Goal: Task Accomplishment & Management: Manage account settings

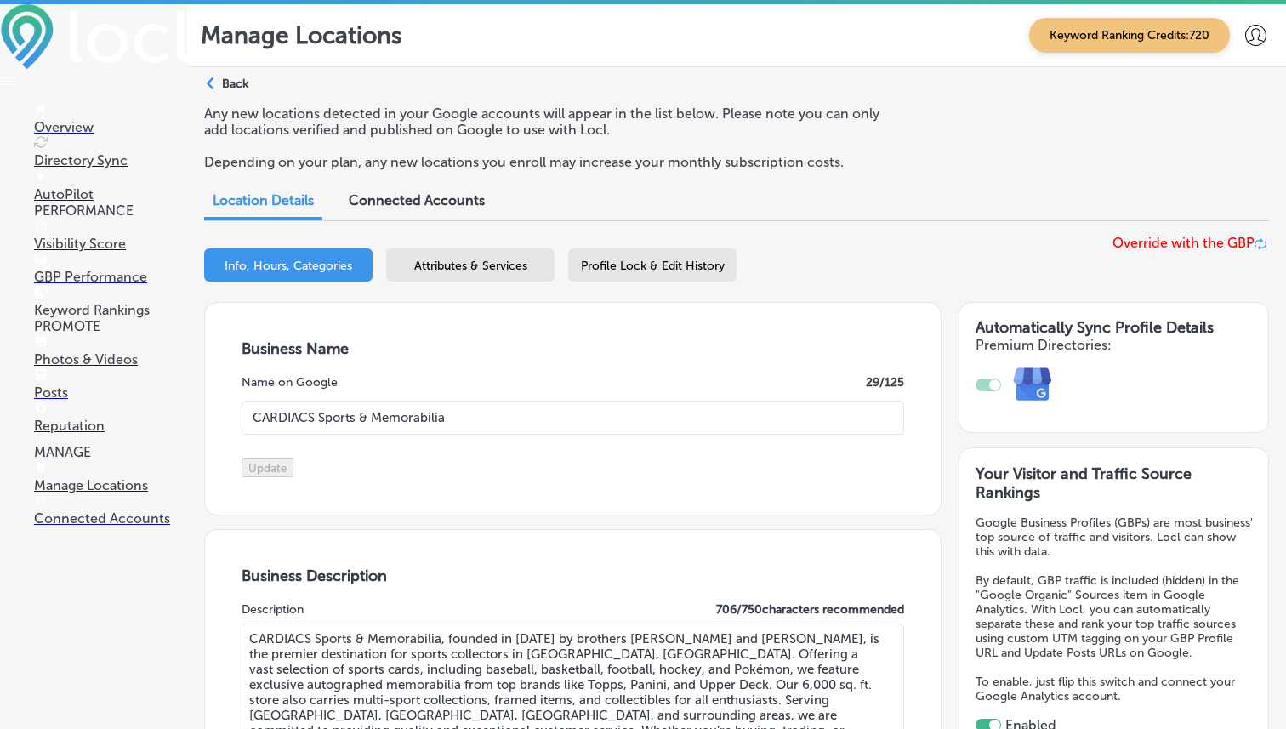
select select "US"
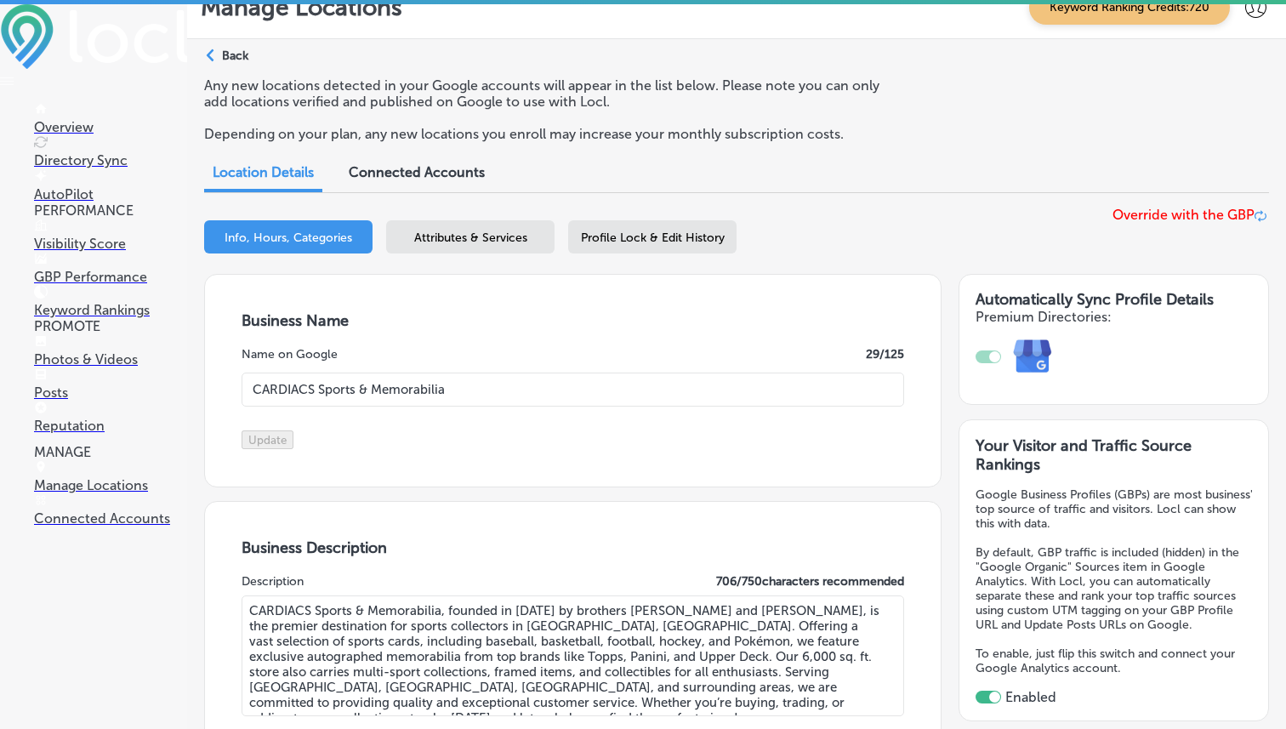
scroll to position [8, 0]
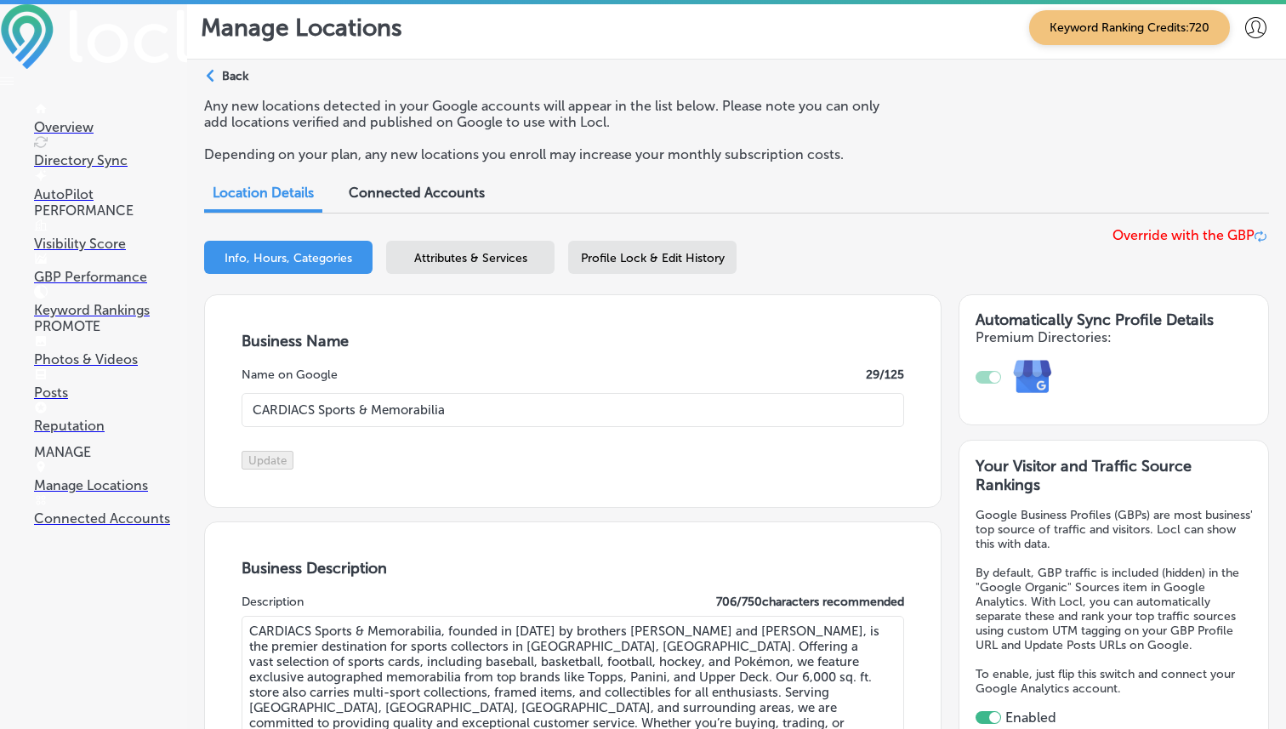
click at [94, 434] on p "Reputation" at bounding box center [110, 426] width 153 height 16
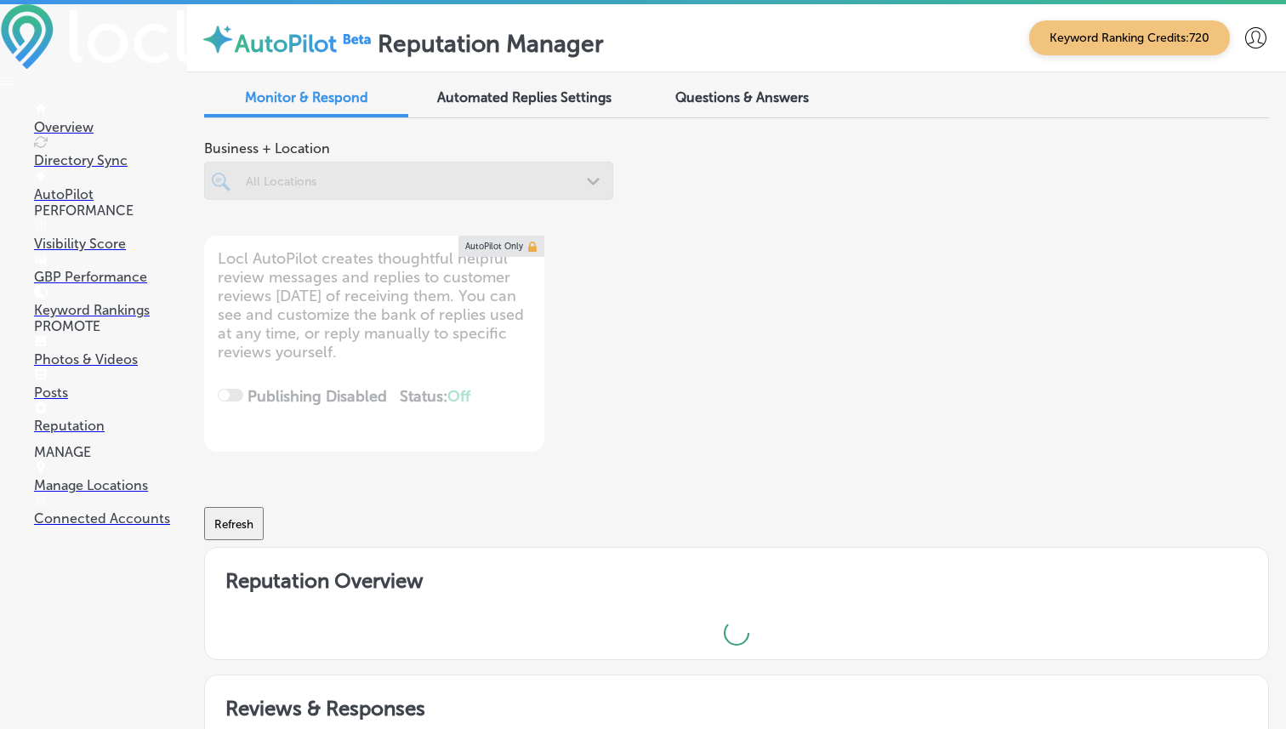
click at [117, 366] on link "Photos & Videos" at bounding box center [110, 351] width 153 height 32
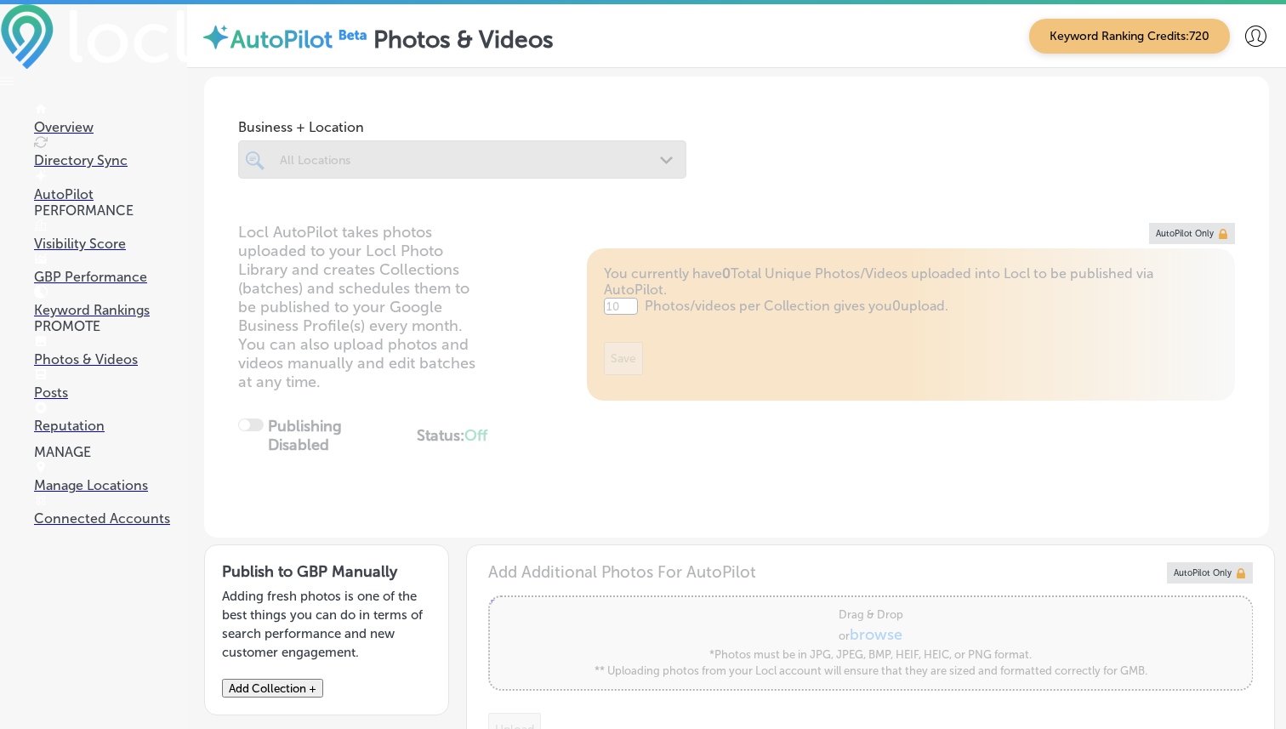
click at [91, 433] on p "Reputation" at bounding box center [110, 426] width 153 height 16
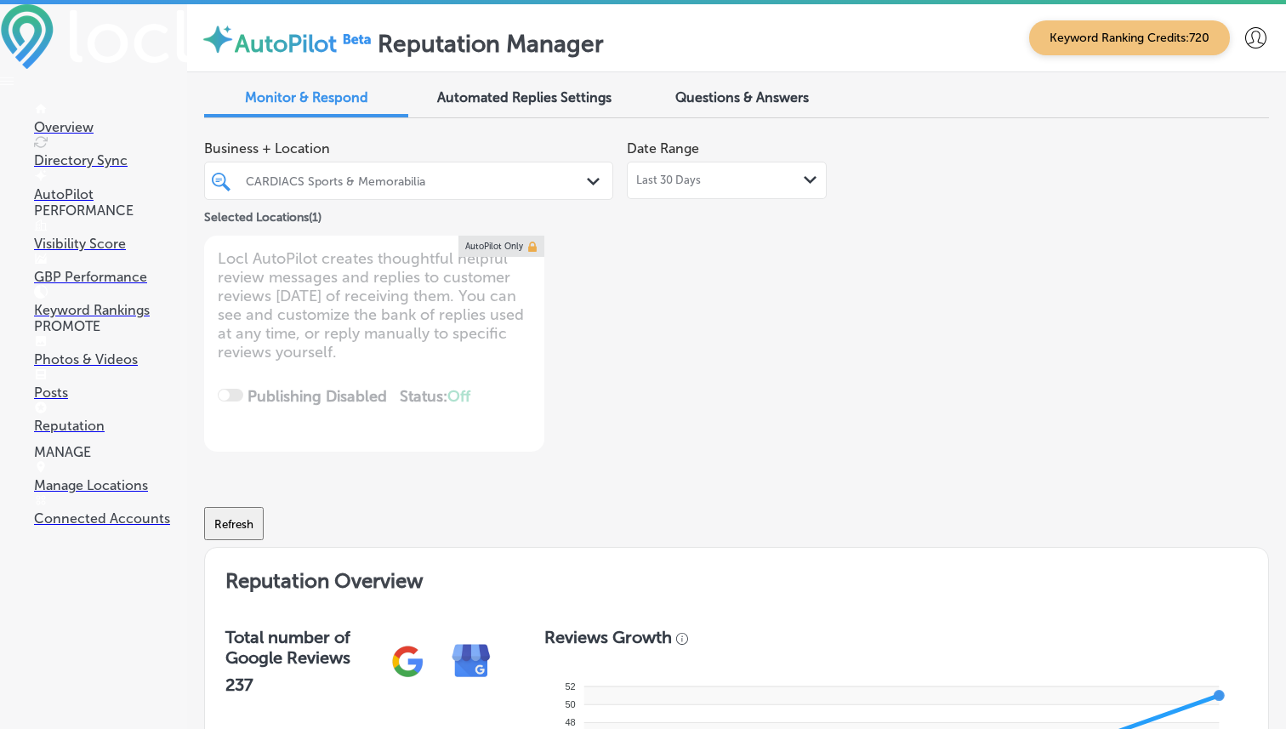
click at [497, 179] on div "CARDIACS Sports & Memorabilia" at bounding box center [417, 181] width 343 height 14
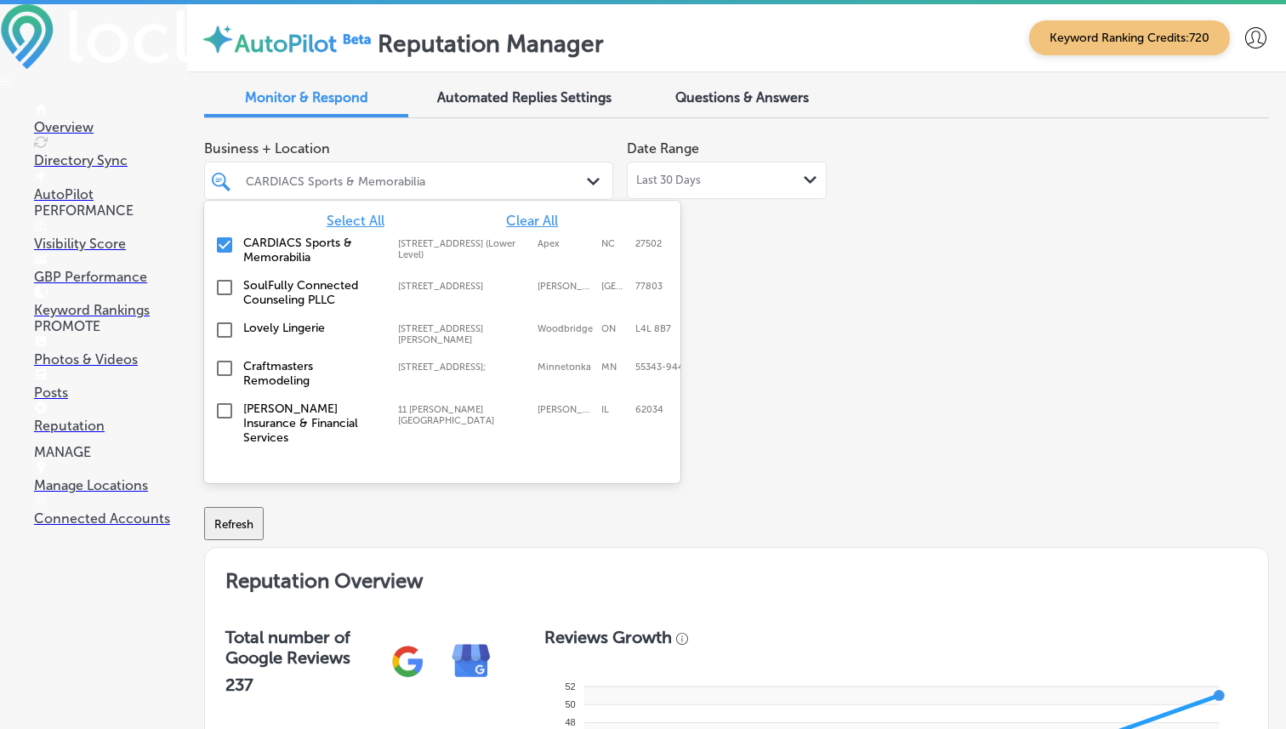
click at [523, 227] on span "Clear All" at bounding box center [532, 221] width 52 height 16
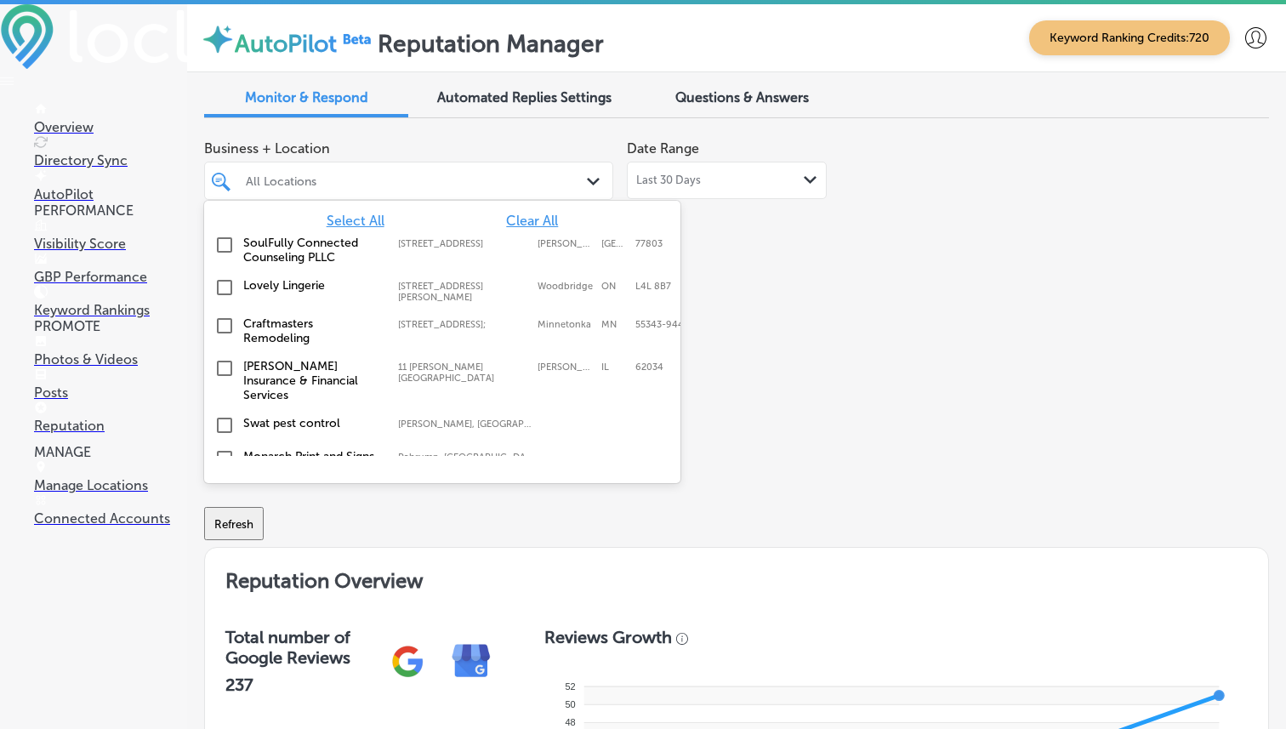
click at [353, 219] on span "Select All" at bounding box center [356, 221] width 58 height 16
click at [792, 288] on div "Business + Location option [STREET_ADDRESS]. 344 results available. Use Up and …" at bounding box center [523, 292] width 639 height 320
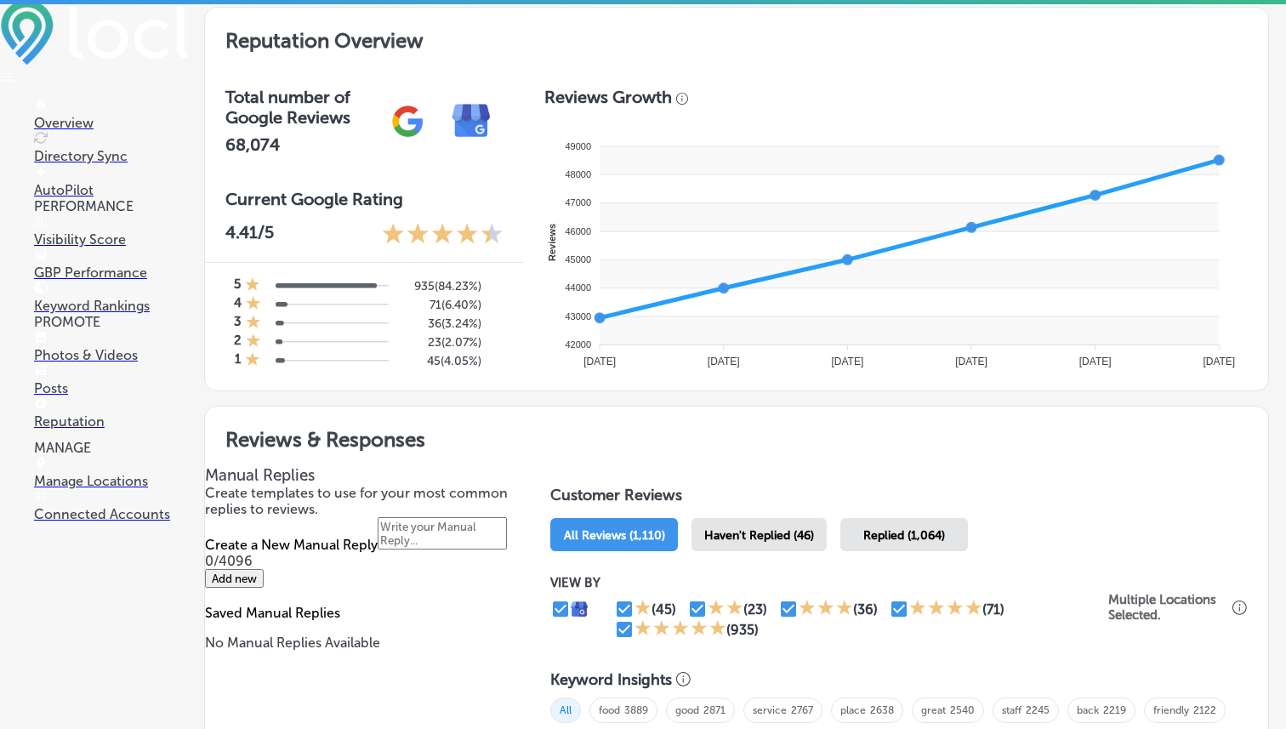
scroll to position [643, 0]
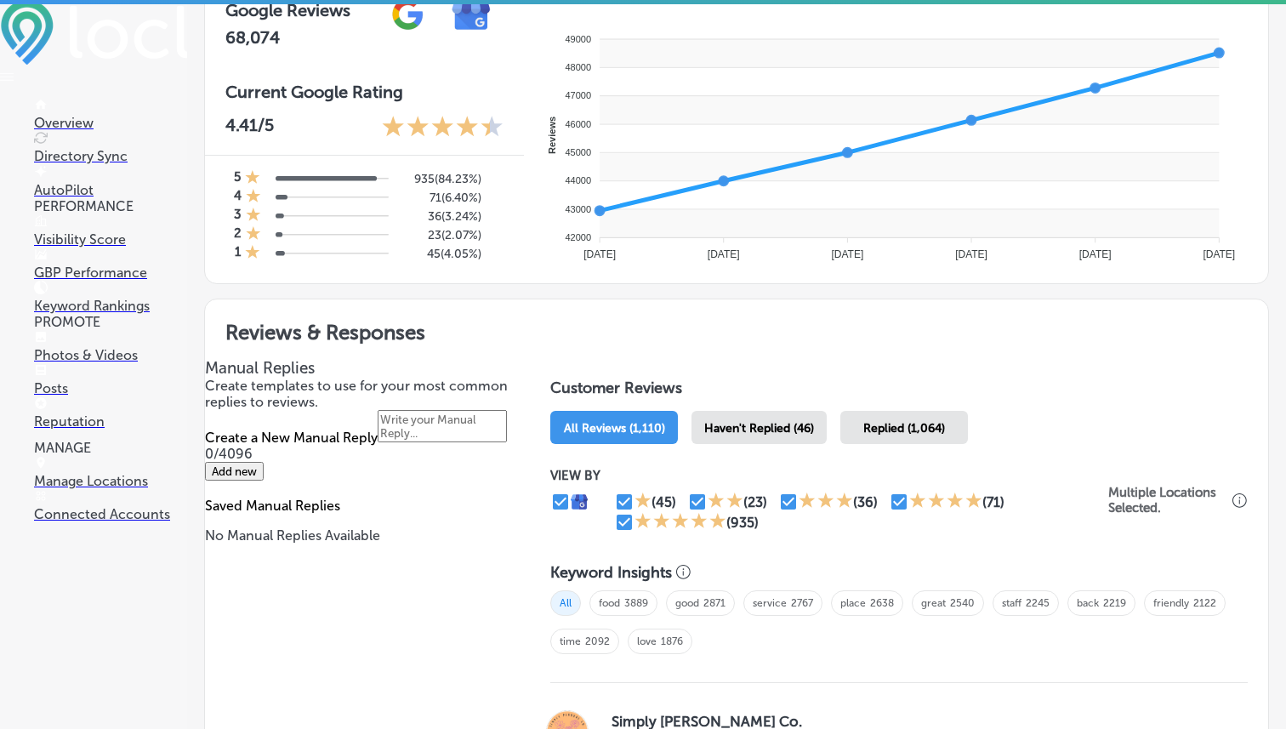
click at [895, 434] on div "Replied (1,064)" at bounding box center [904, 427] width 128 height 33
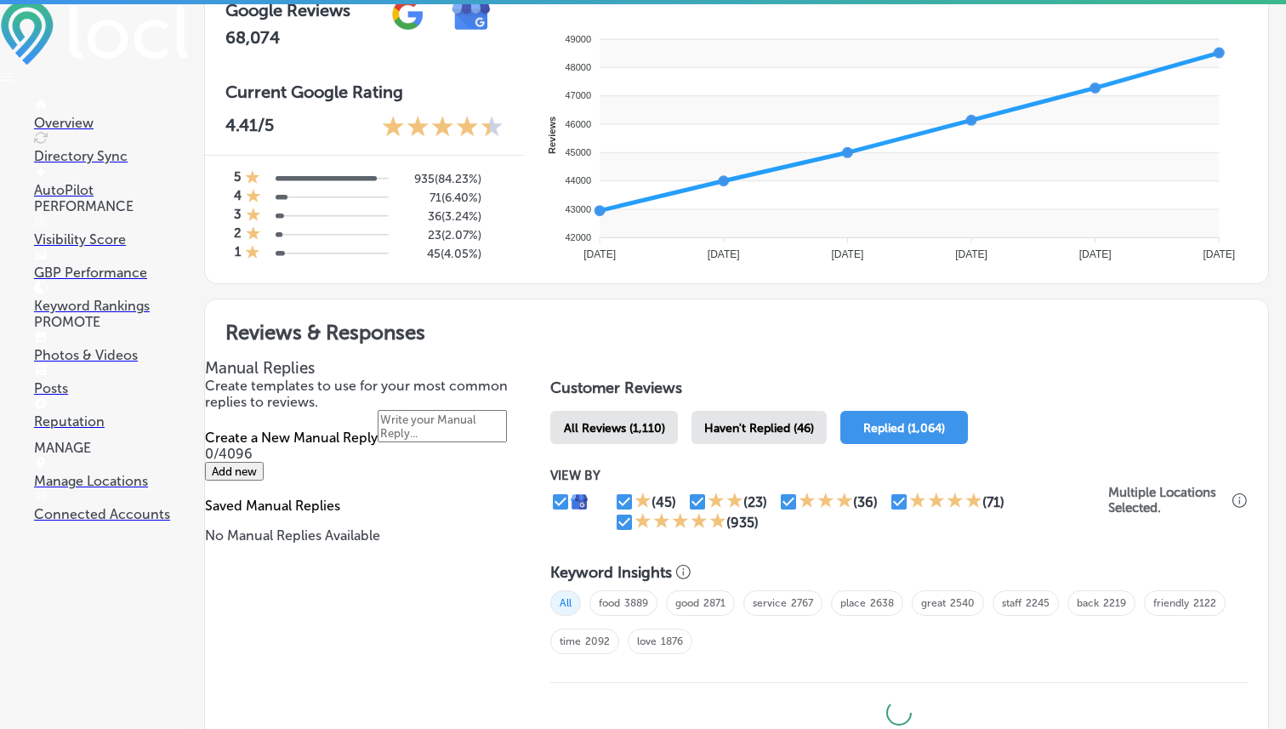
scroll to position [794, 0]
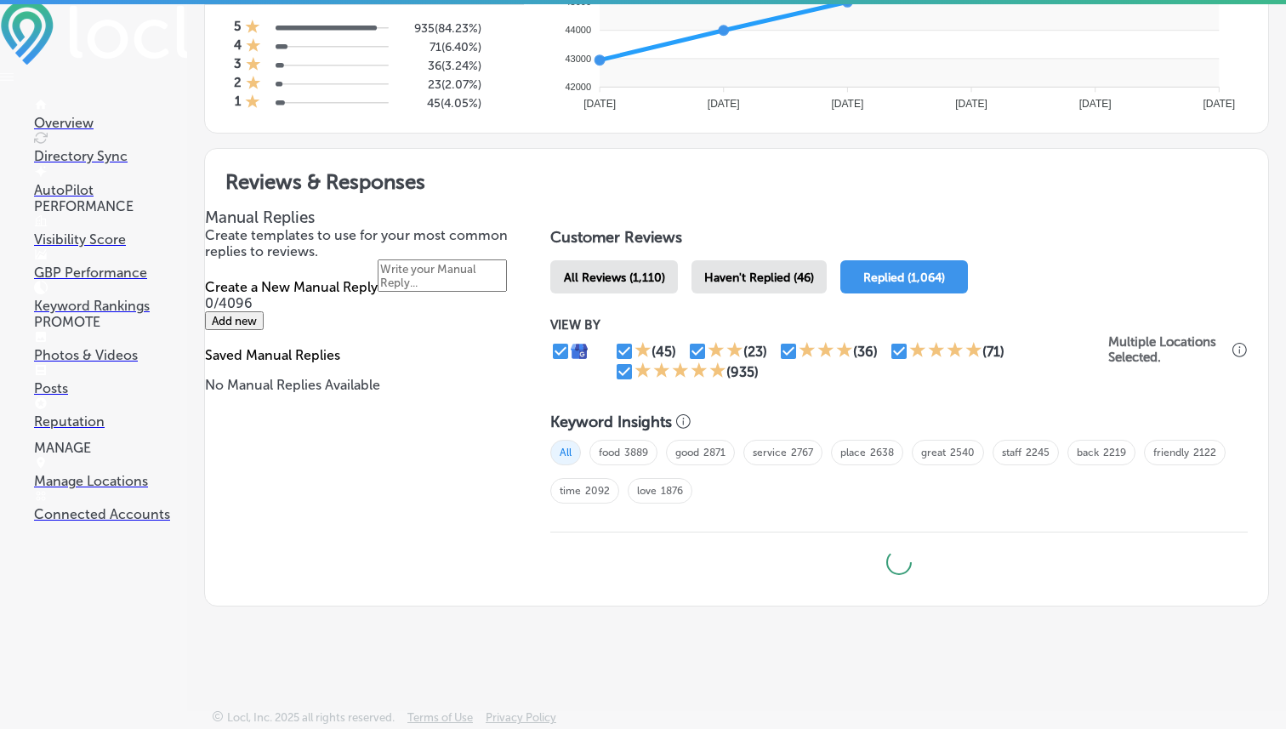
type textarea "x"
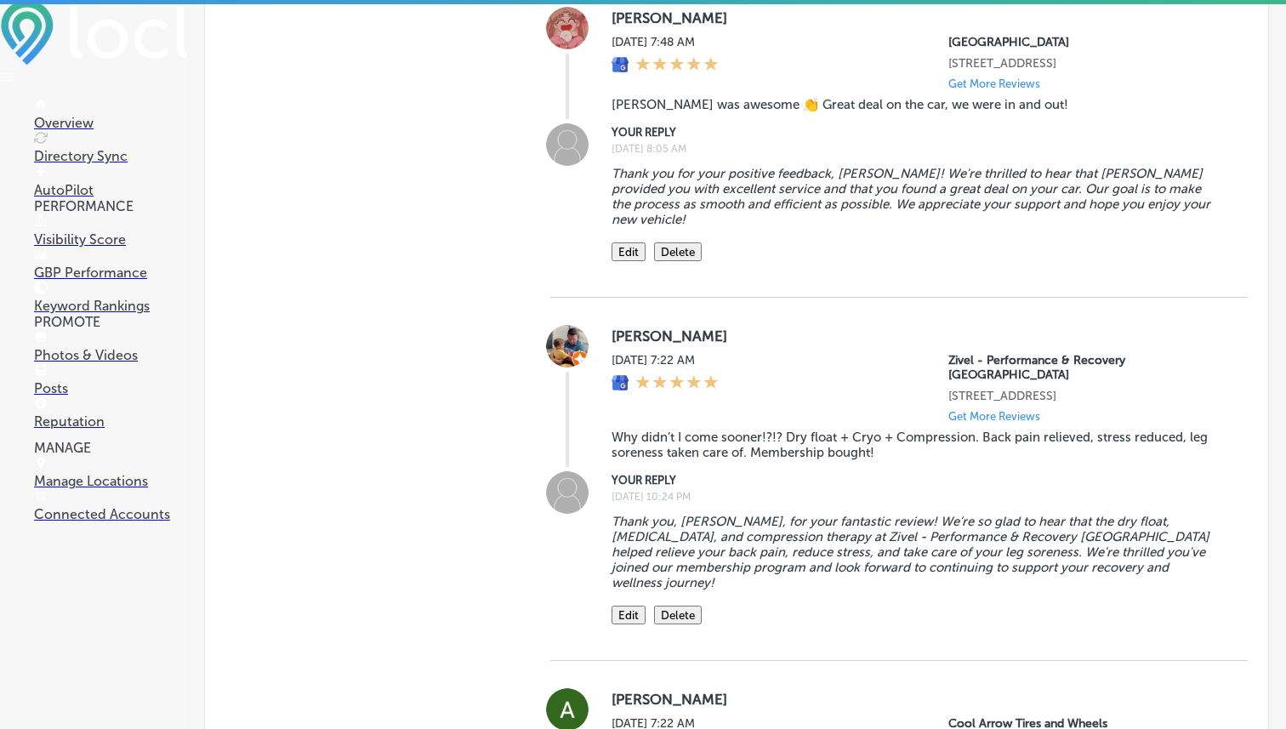
scroll to position [6327, 0]
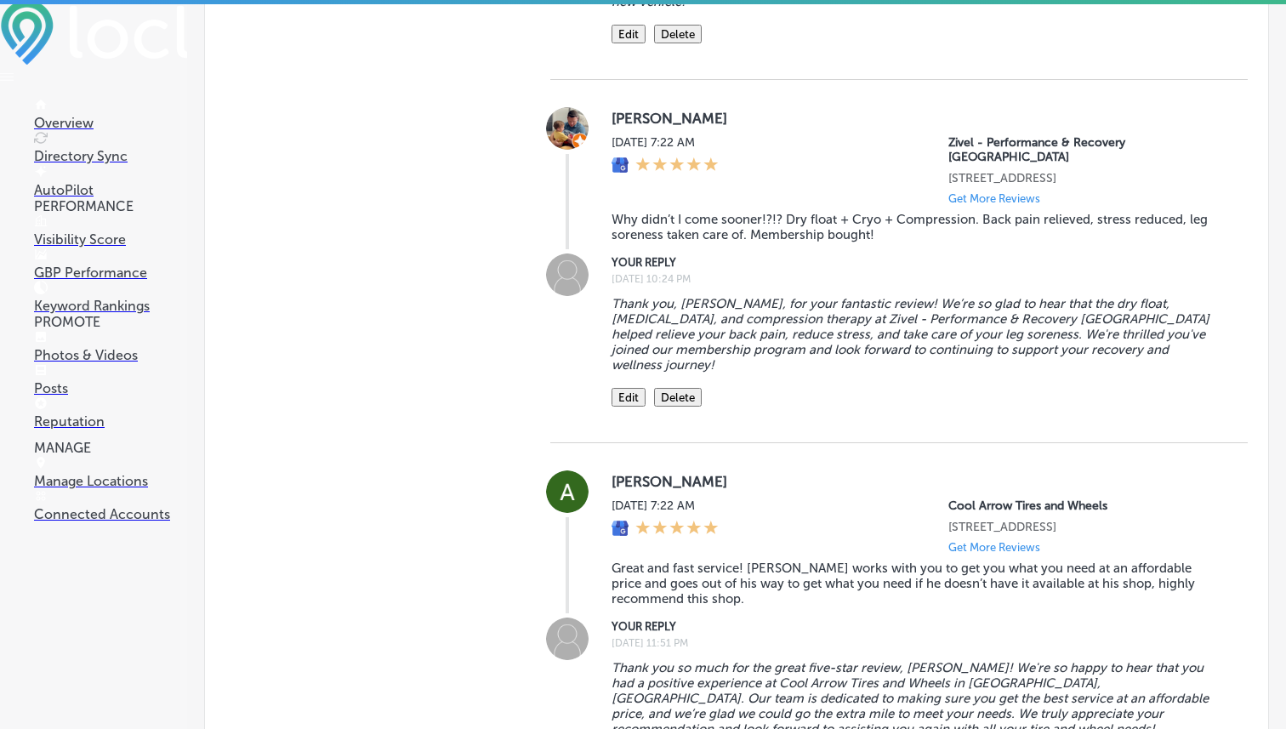
click at [75, 396] on link "Posts" at bounding box center [110, 380] width 153 height 32
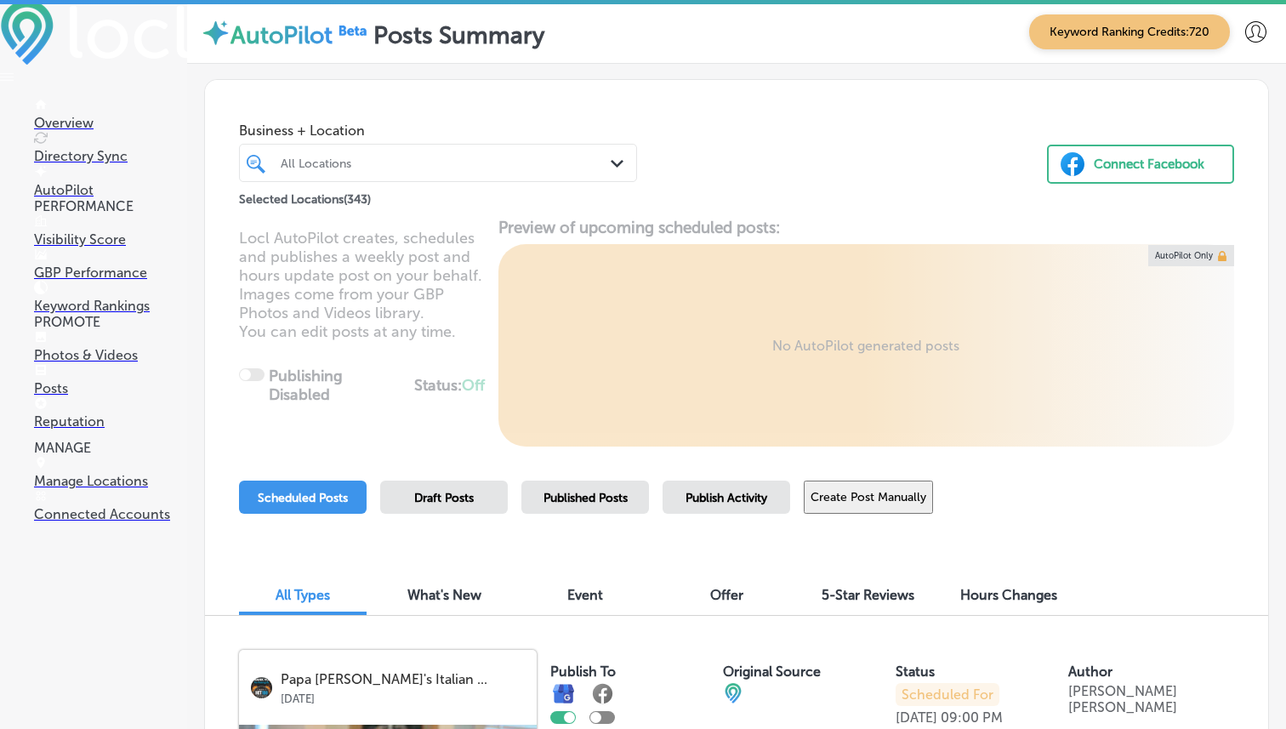
click at [604, 158] on div "All Locations Path Created with Sketch." at bounding box center [438, 163] width 396 height 26
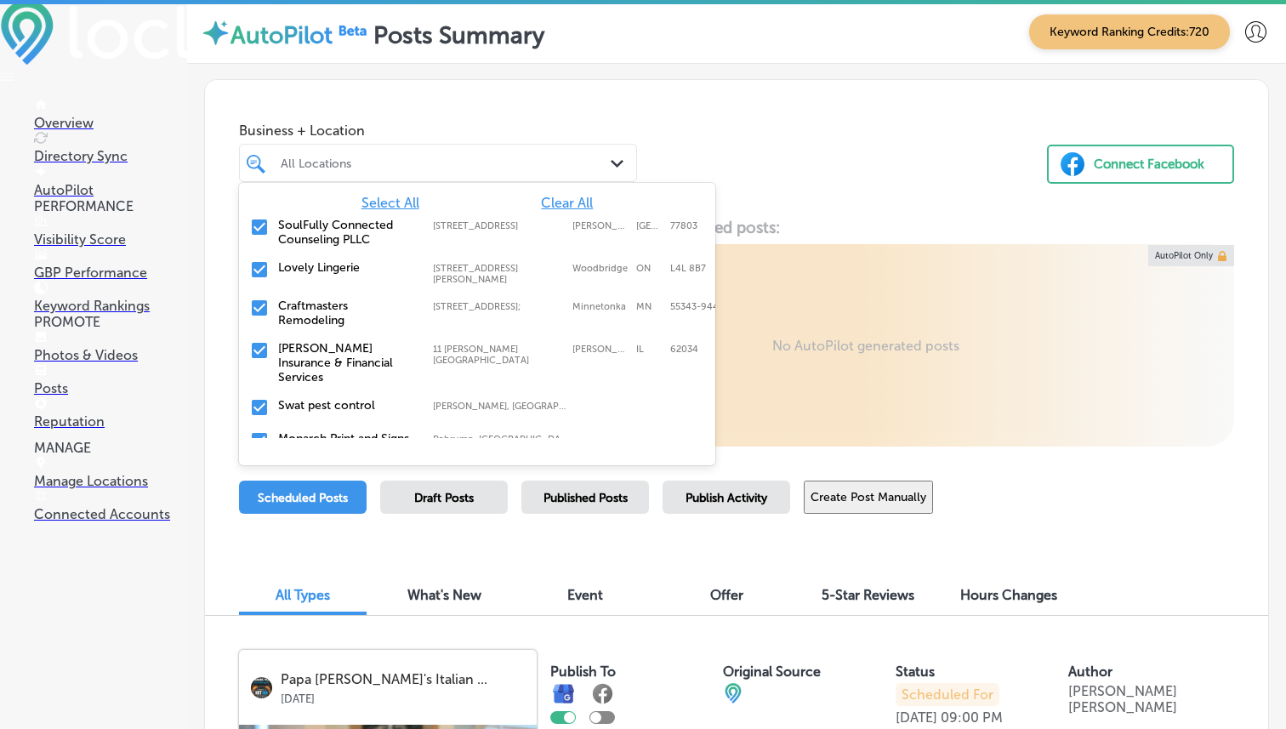
click at [577, 202] on span "Clear All" at bounding box center [567, 203] width 52 height 16
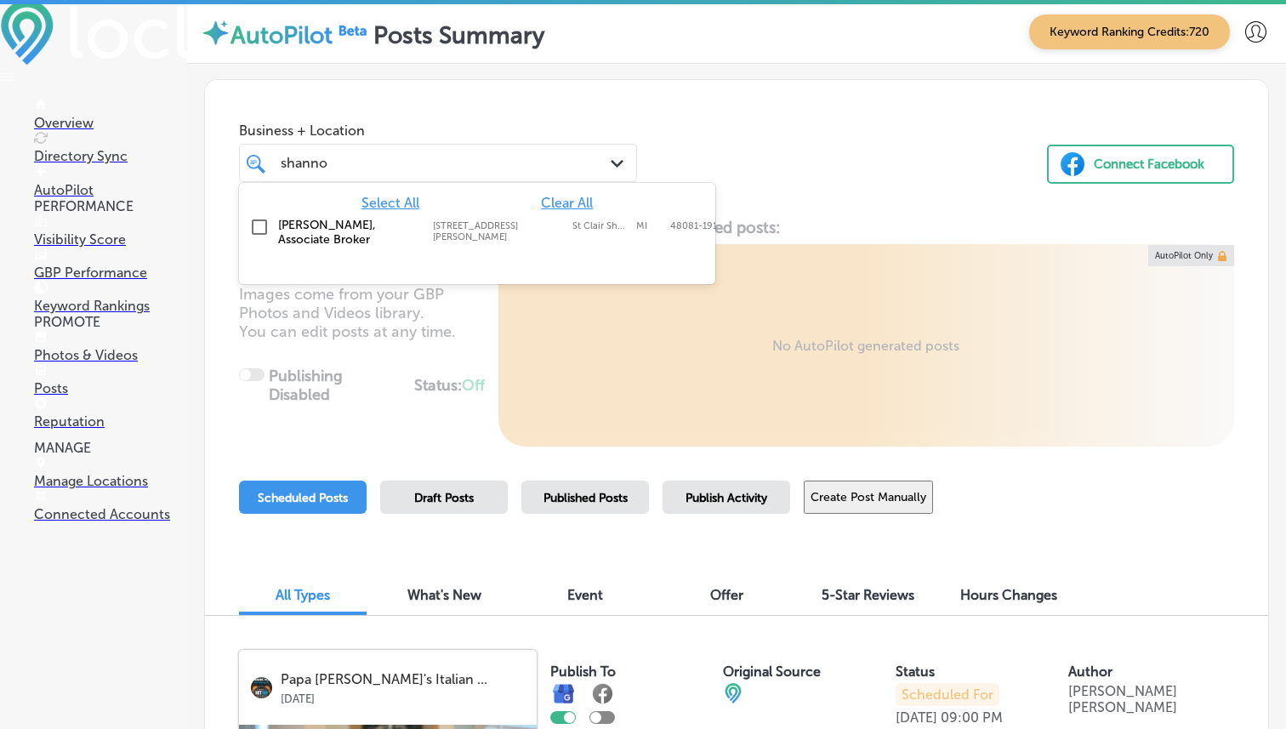
click at [496, 228] on label "[STREET_ADDRESS][PERSON_NAME]" at bounding box center [498, 231] width 131 height 22
click at [774, 162] on div "Business + Location option [STREET_ADDRESS][PERSON_NAME]. option [STREET_ADDRES…" at bounding box center [736, 144] width 1063 height 129
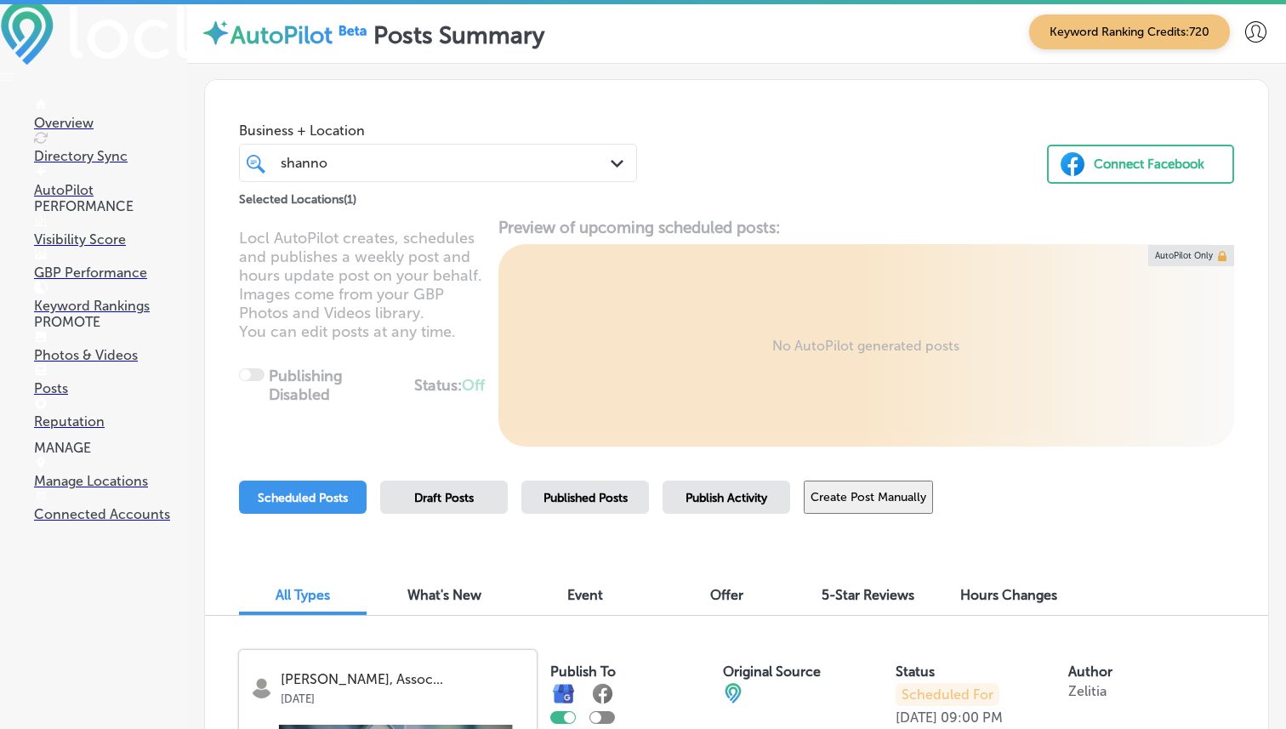
click at [584, 165] on div "[PERSON_NAME]" at bounding box center [438, 163] width 332 height 26
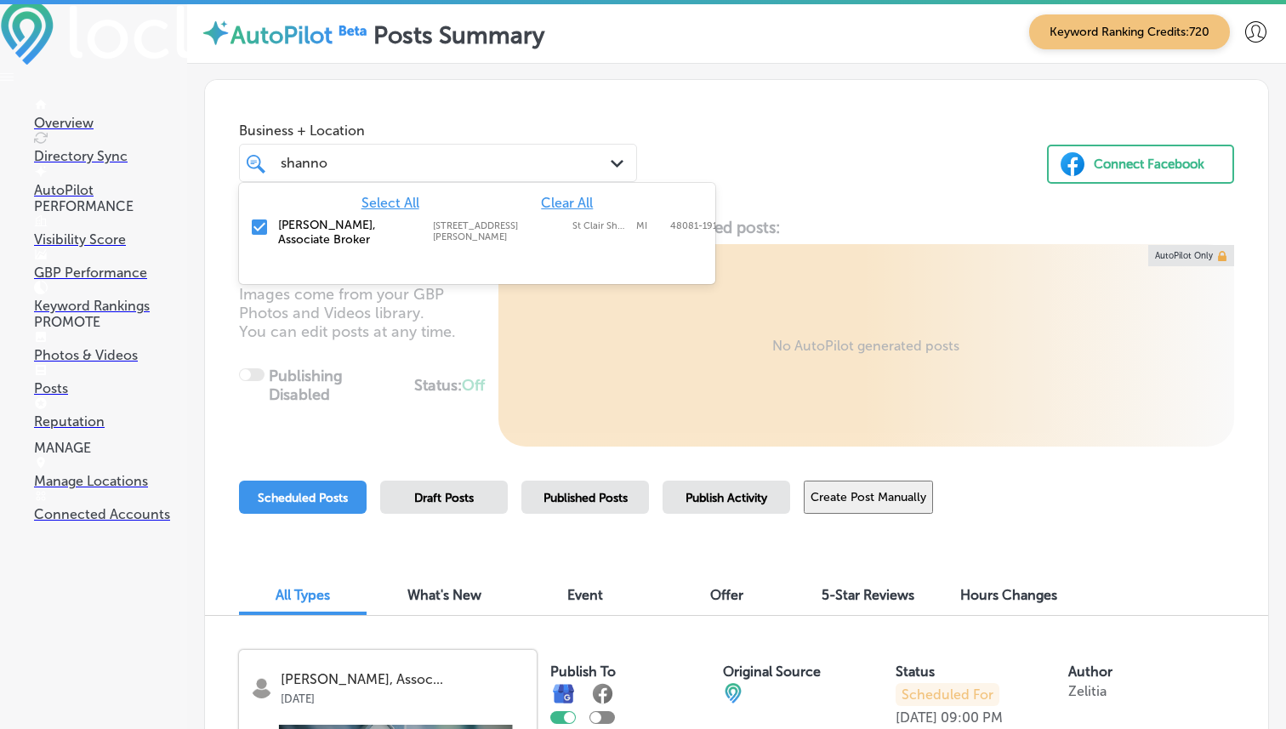
click at [571, 201] on span "Clear All" at bounding box center [567, 203] width 52 height 16
click at [571, 198] on span "Clear All" at bounding box center [567, 203] width 52 height 16
type input "shannoo"
click at [462, 241] on div "Mr. Mrs. Medicare - [PERSON_NAME] Insurance [GEOGRAPHIC_DATA]" at bounding box center [450, 239] width 344 height 43
click at [792, 150] on div "Business + Location option [GEOGRAPHIC_DATA], selected. option [GEOGRAPHIC_DATA…" at bounding box center [736, 144] width 1063 height 129
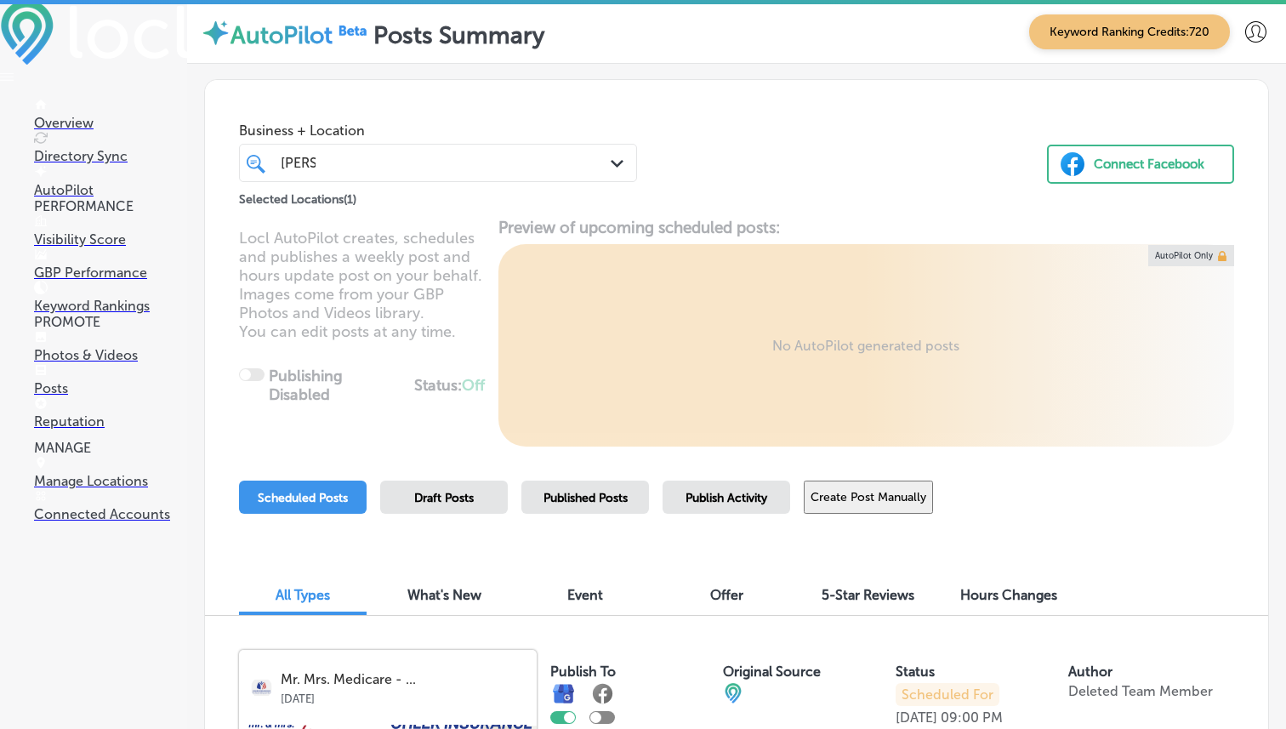
click at [492, 170] on div "[PERSON_NAME] [PERSON_NAME]" at bounding box center [422, 162] width 287 height 23
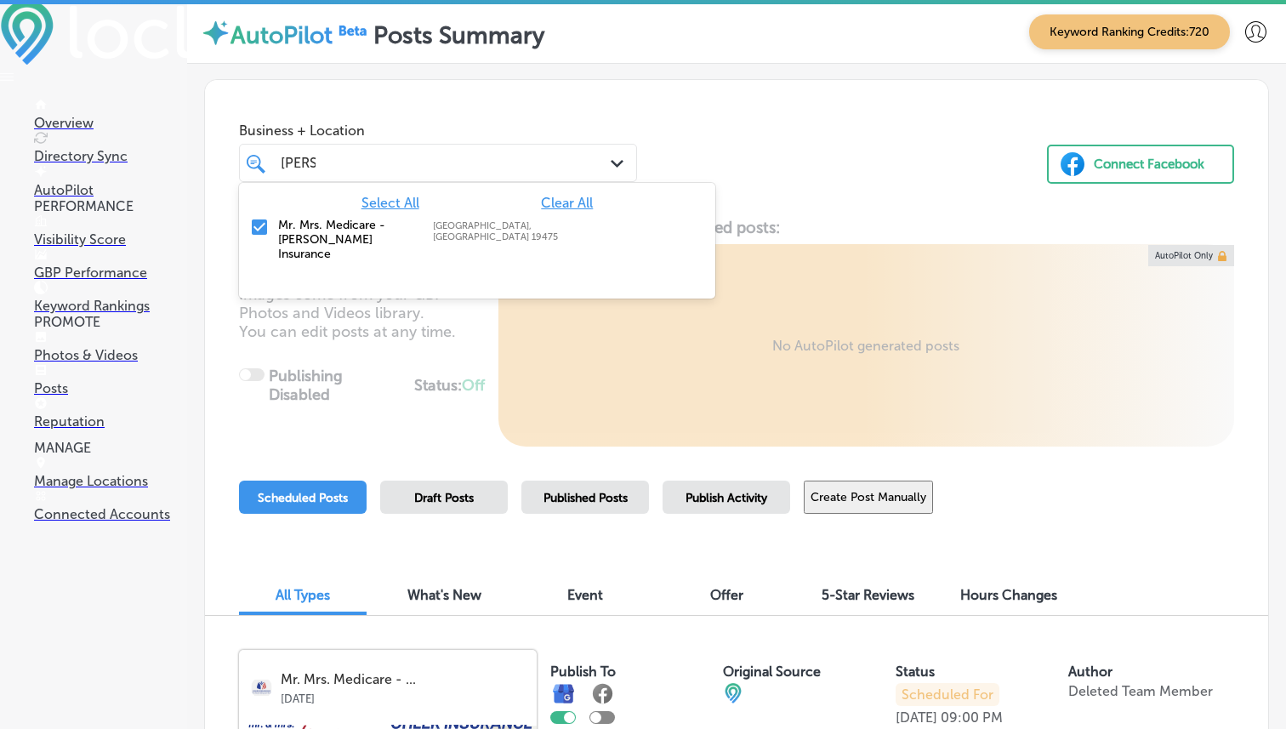
click at [492, 170] on div "[PERSON_NAME] [PERSON_NAME]" at bounding box center [422, 162] width 287 height 23
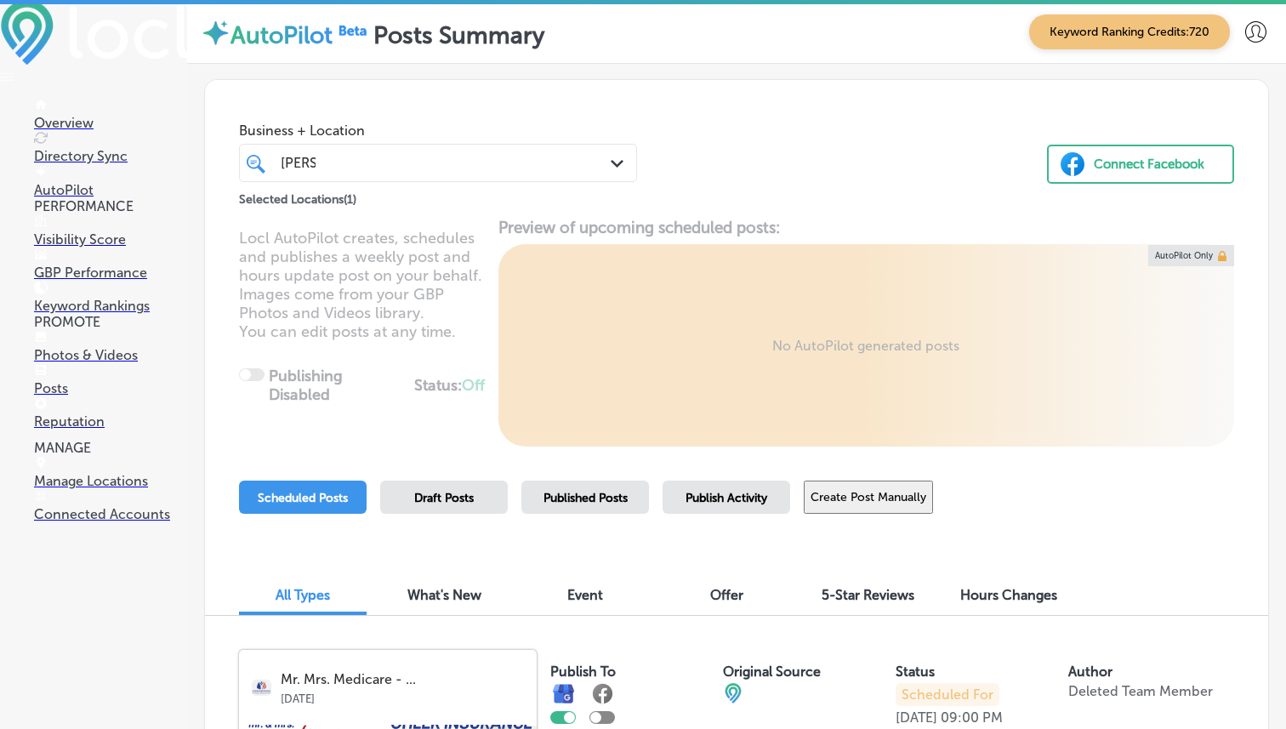
click at [492, 170] on div "[PERSON_NAME] [PERSON_NAME]" at bounding box center [422, 162] width 287 height 23
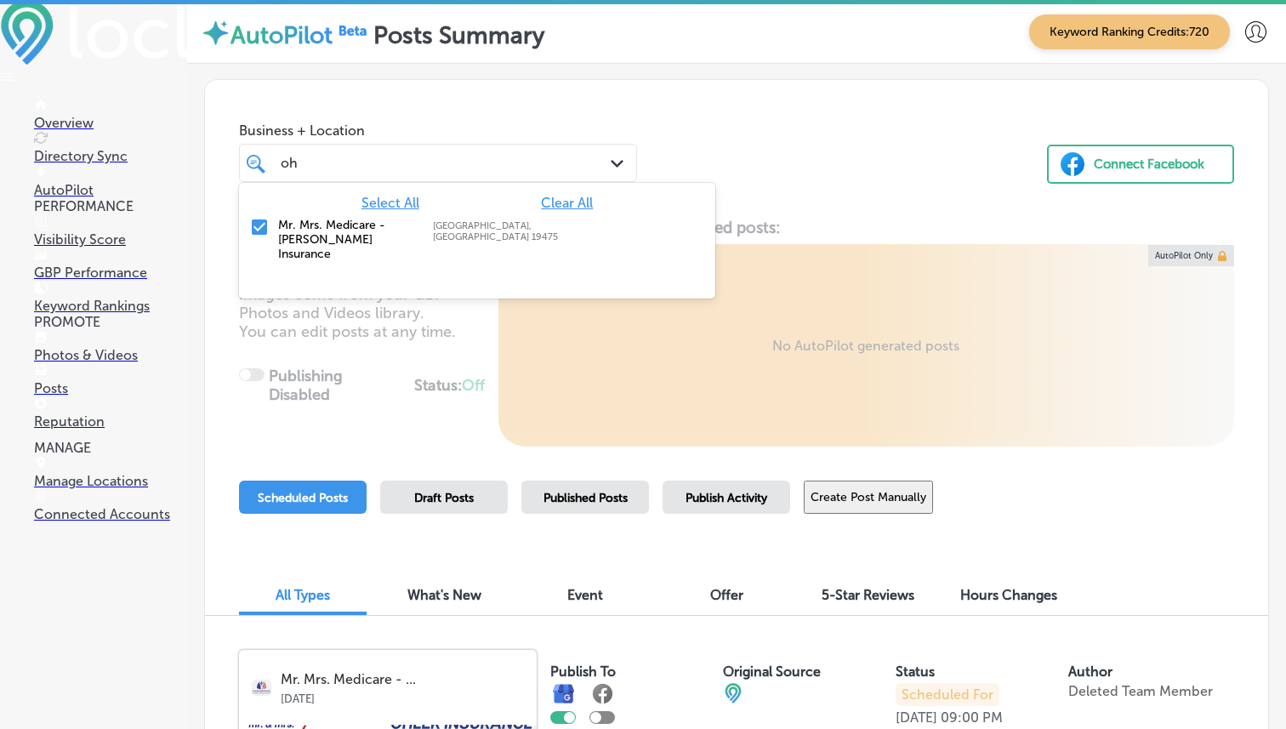
type input "o"
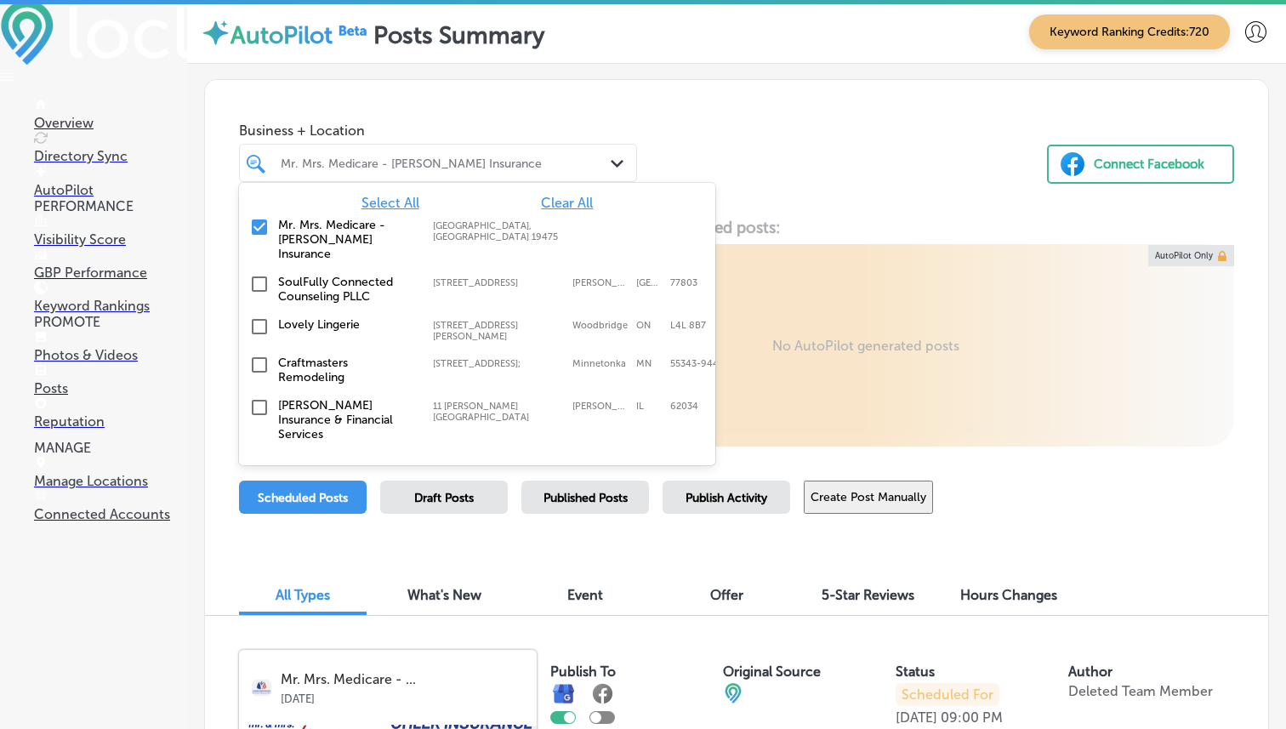
click at [577, 203] on span "Clear All" at bounding box center [567, 203] width 52 height 16
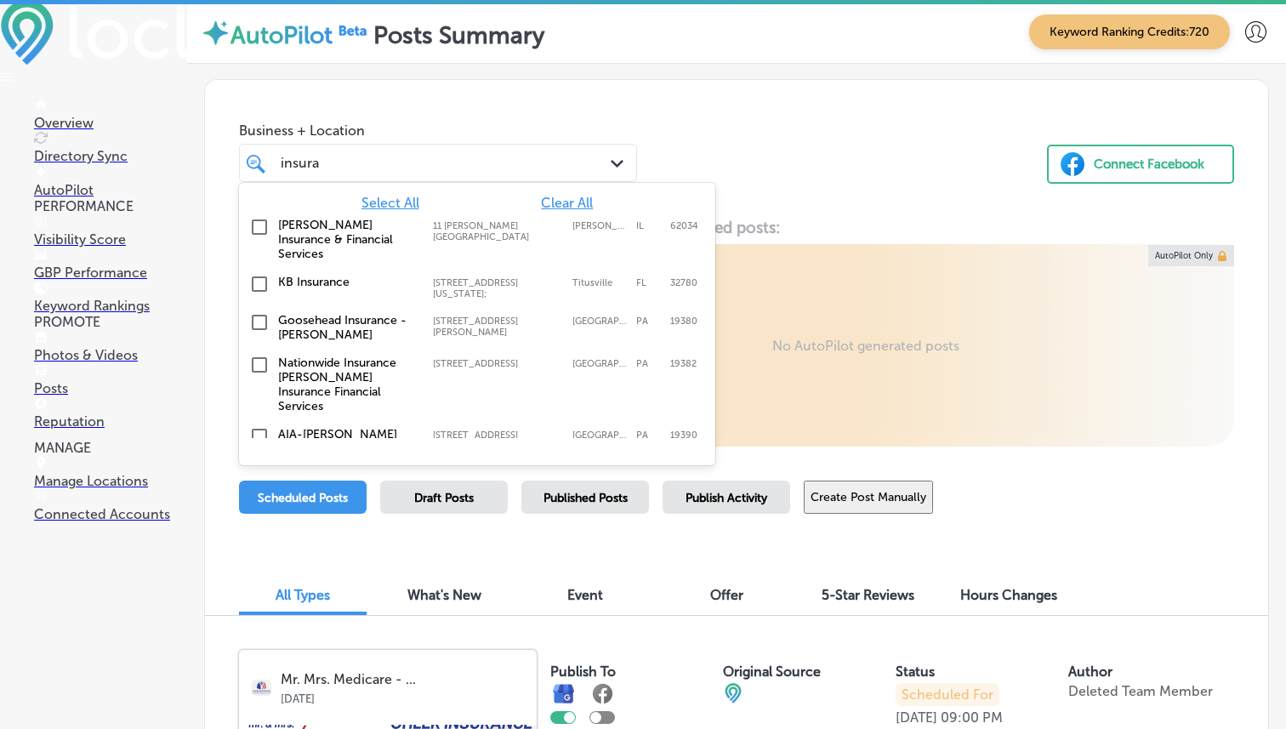
click at [582, 204] on span "Clear All" at bounding box center [567, 203] width 52 height 16
type input "insuran"
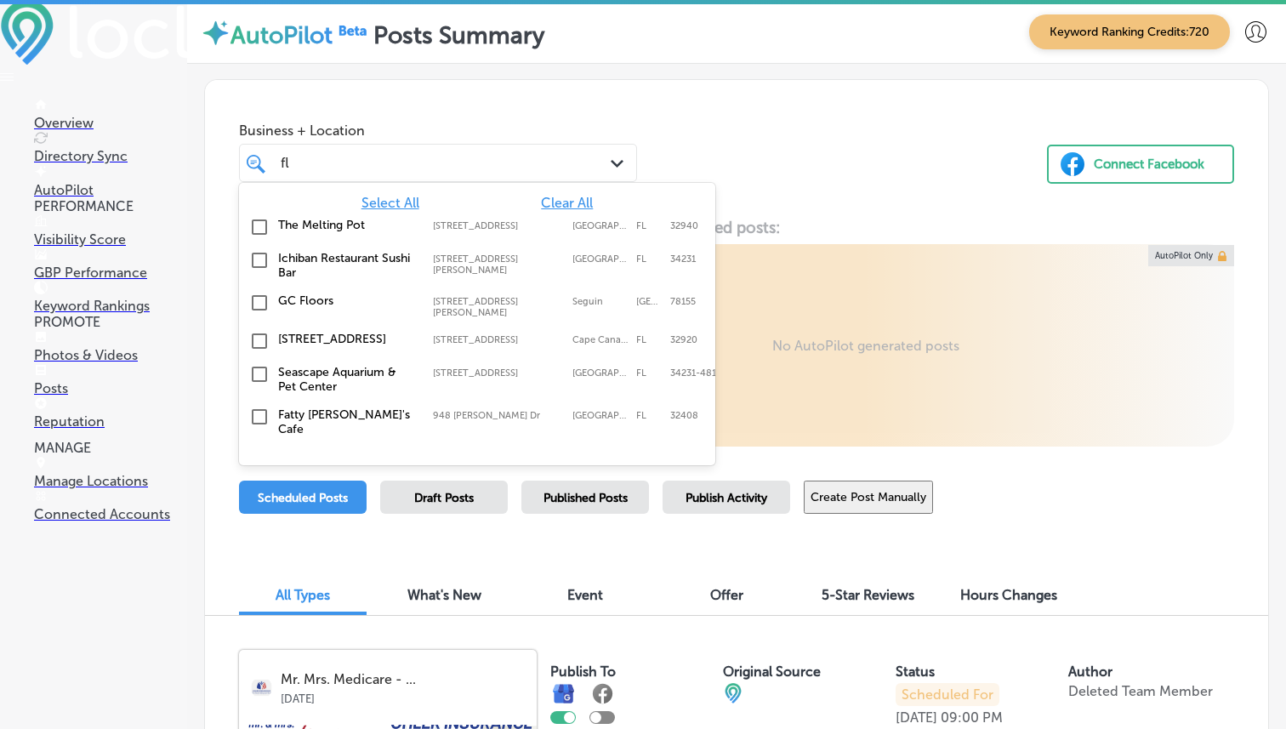
type input "f"
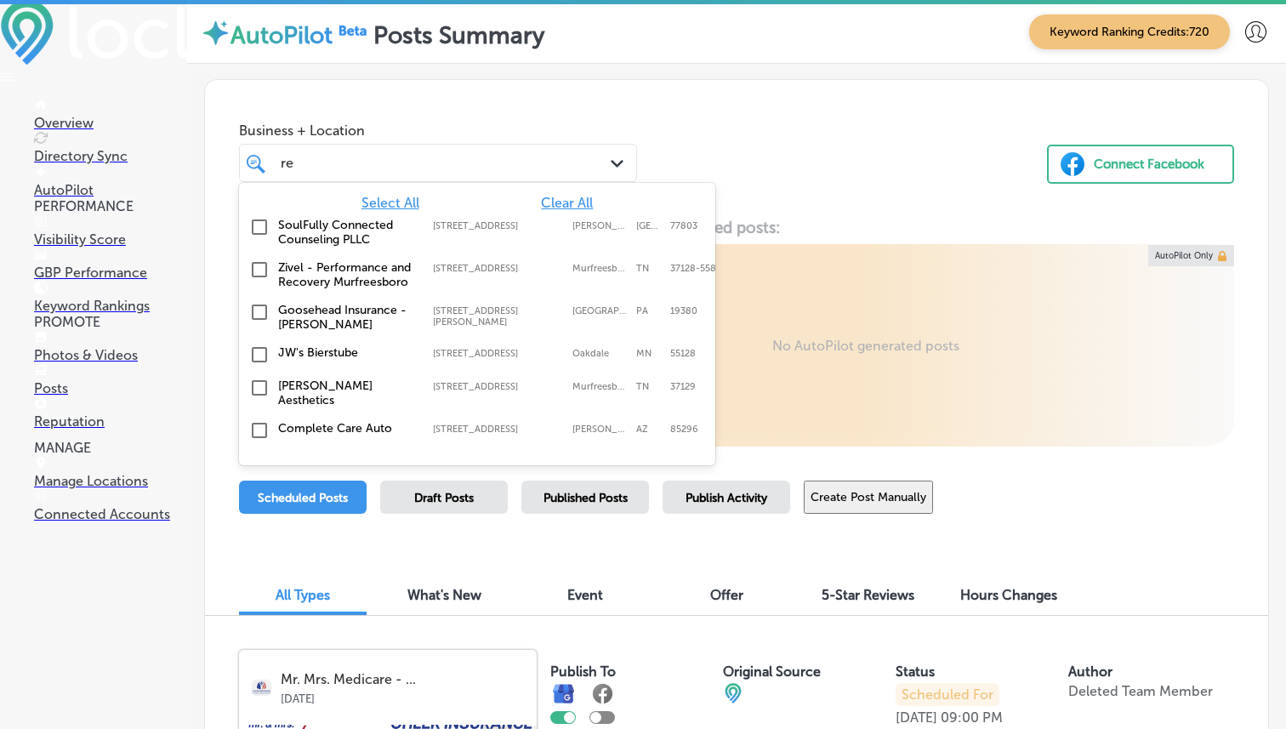
type input "r"
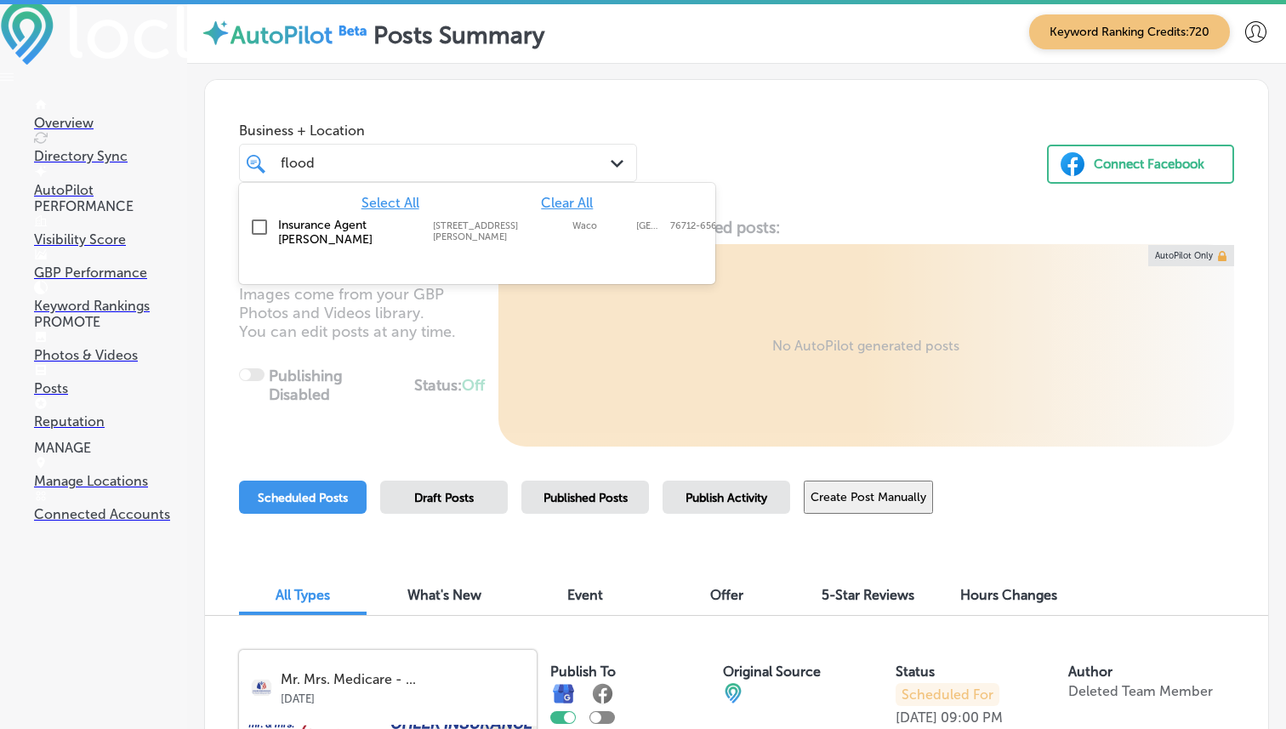
click at [549, 240] on label "[STREET_ADDRESS][PERSON_NAME]" at bounding box center [498, 231] width 131 height 22
type input "flood"
click at [912, 120] on div "Business + Location option [STREET_ADDRESS][PERSON_NAME]. option [STREET_ADDRES…" at bounding box center [736, 144] width 1063 height 129
